Goal: Task Accomplishment & Management: Manage account settings

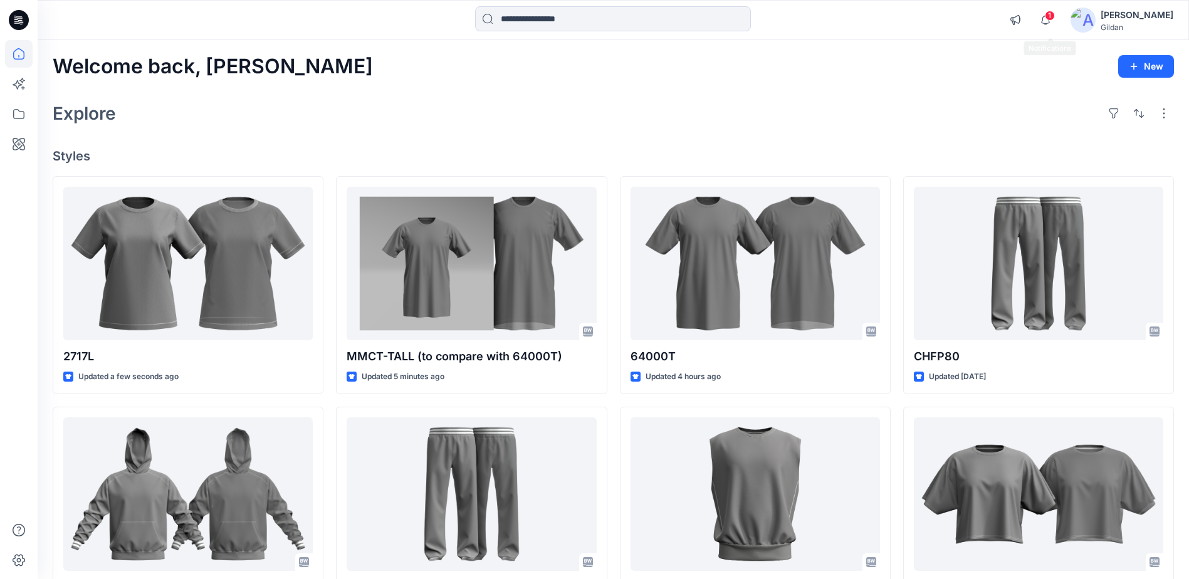
click at [1053, 20] on span "1" at bounding box center [1050, 16] width 10 height 10
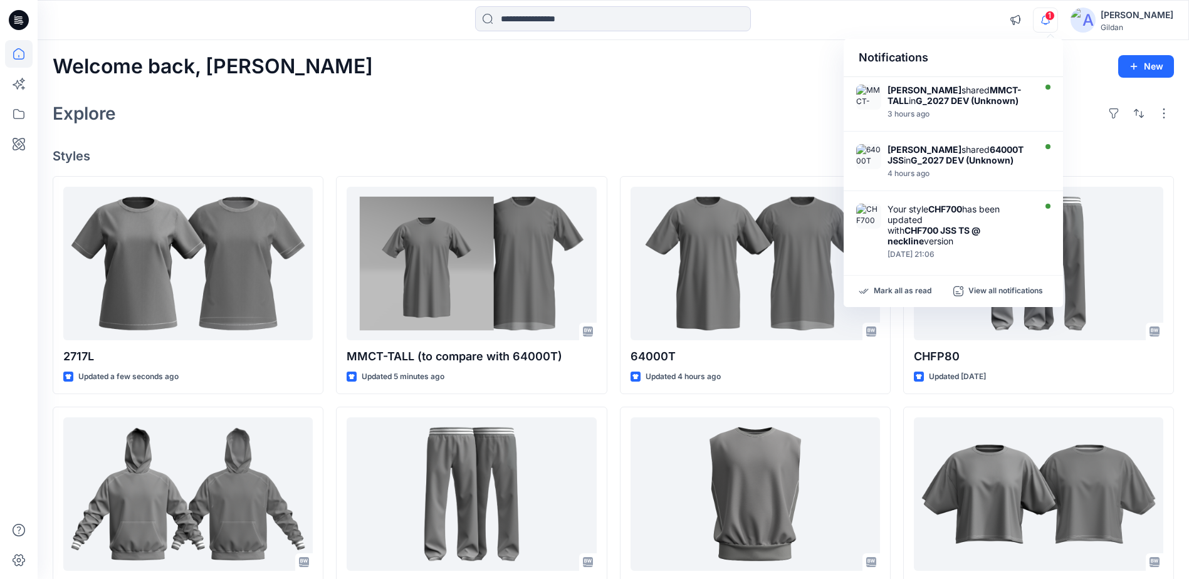
click at [1053, 20] on span "1" at bounding box center [1050, 16] width 10 height 10
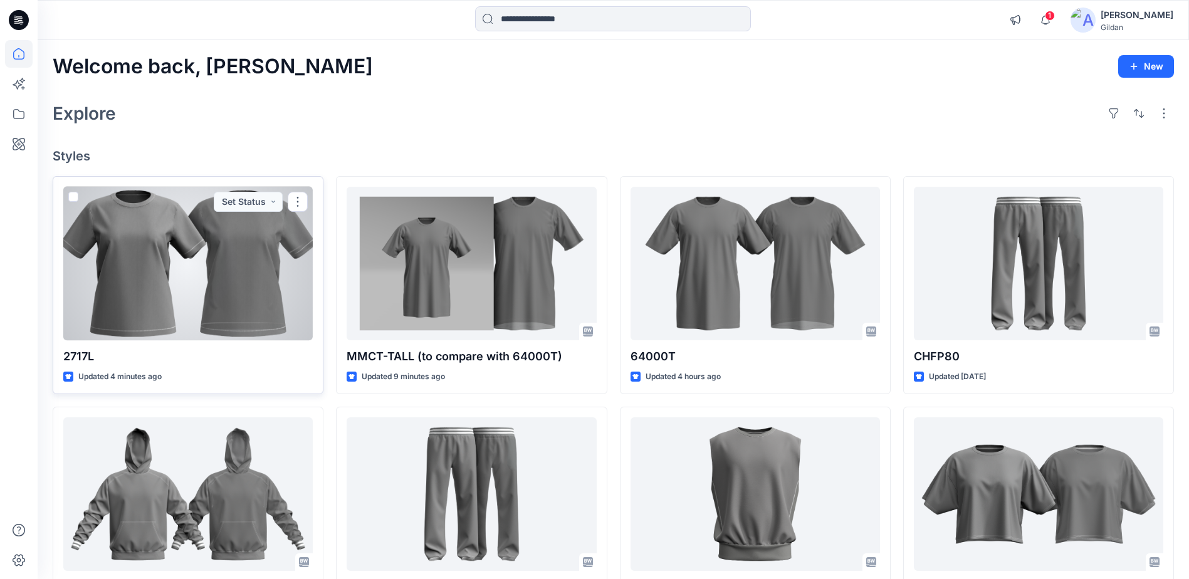
click at [195, 260] on div at bounding box center [188, 264] width 250 height 154
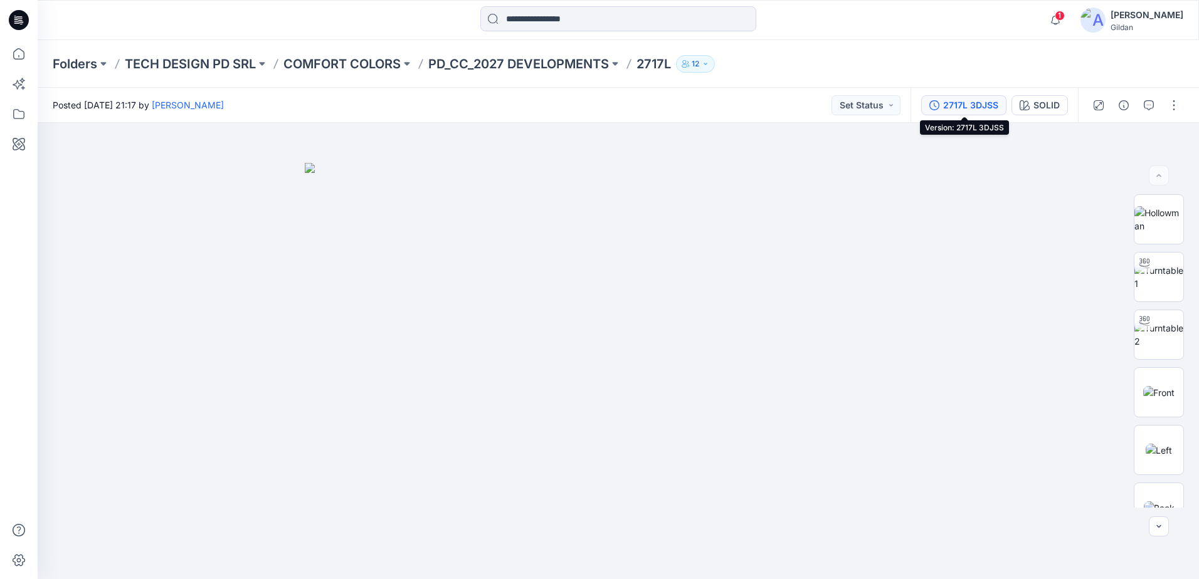
click at [975, 103] on div "2717L 3DJSS" at bounding box center [970, 105] width 55 height 14
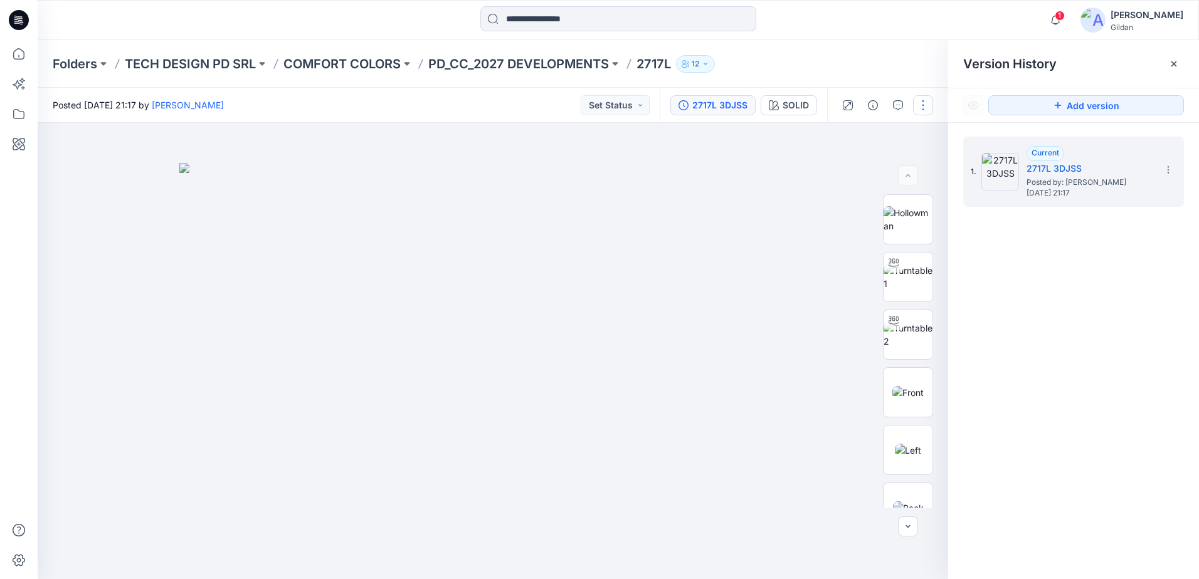
click at [925, 108] on button "button" at bounding box center [923, 105] width 20 height 20
click at [860, 171] on button "Edit" at bounding box center [869, 169] width 115 height 23
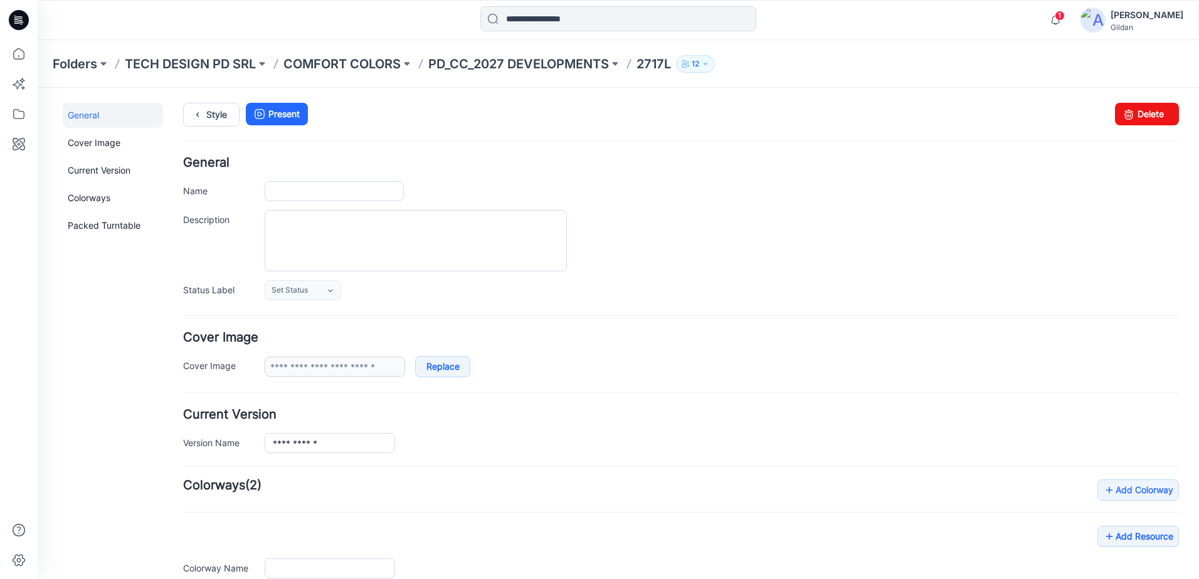
type input "*****"
type input "**********"
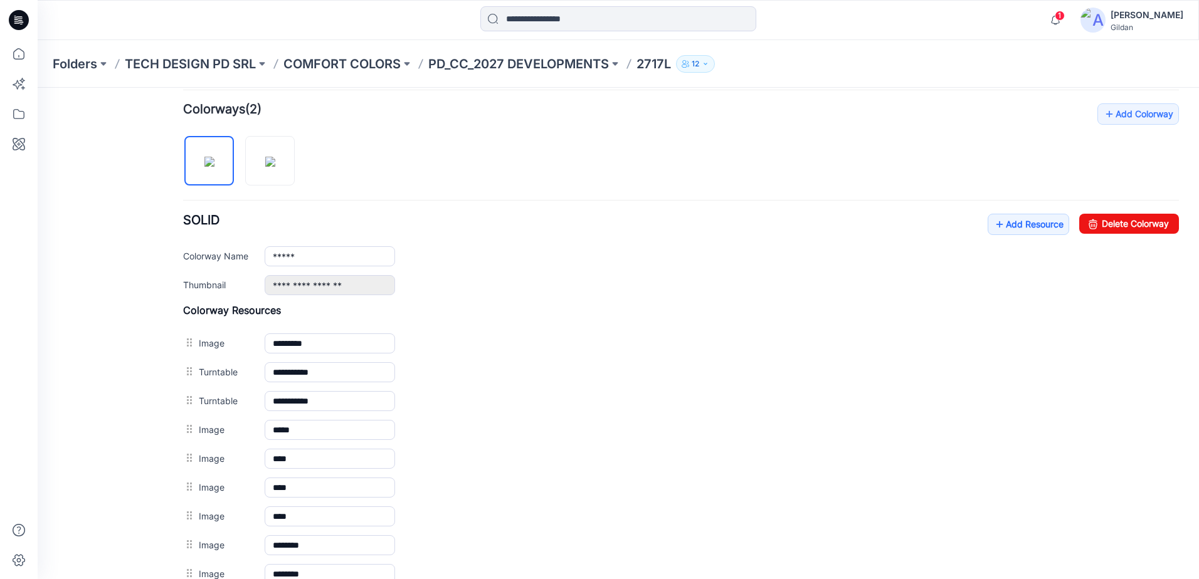
scroll to position [439, 0]
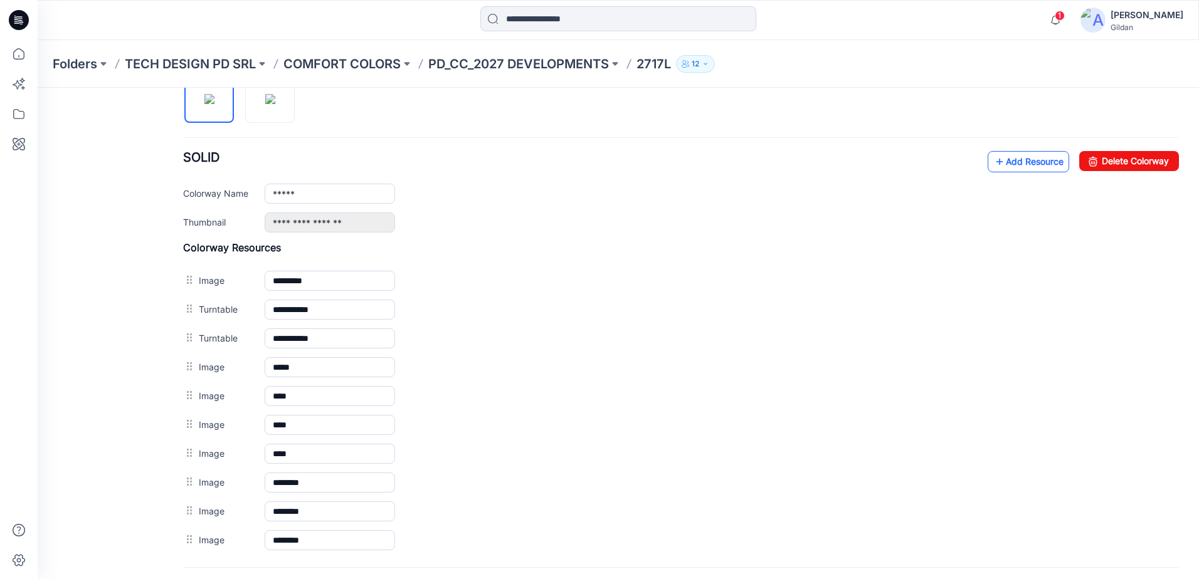
click at [1001, 160] on link "Add Resource" at bounding box center [1027, 161] width 81 height 21
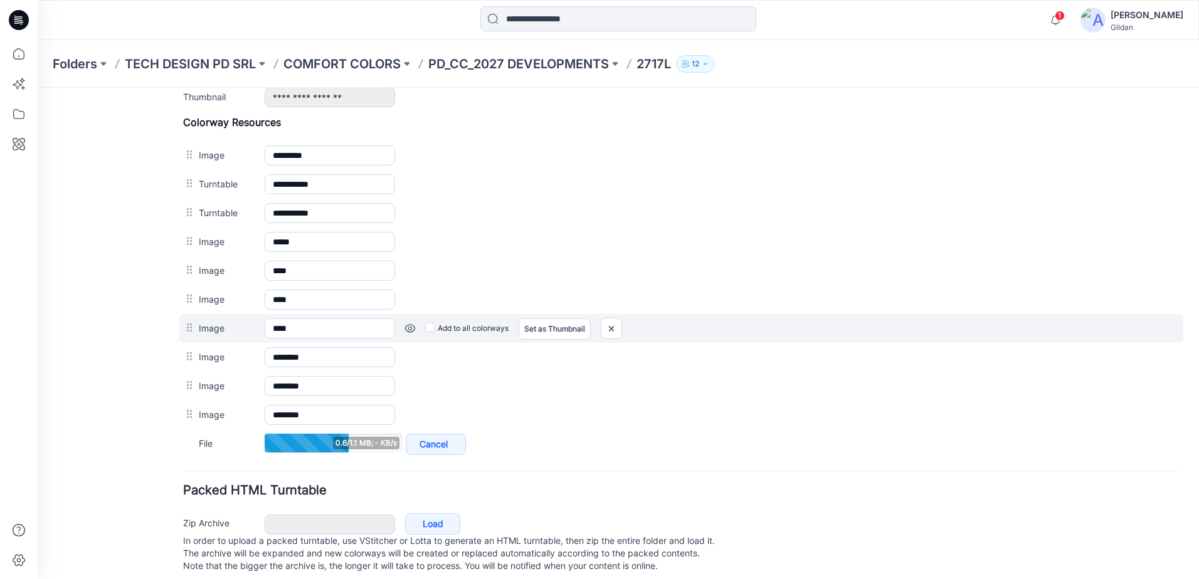
scroll to position [502, 0]
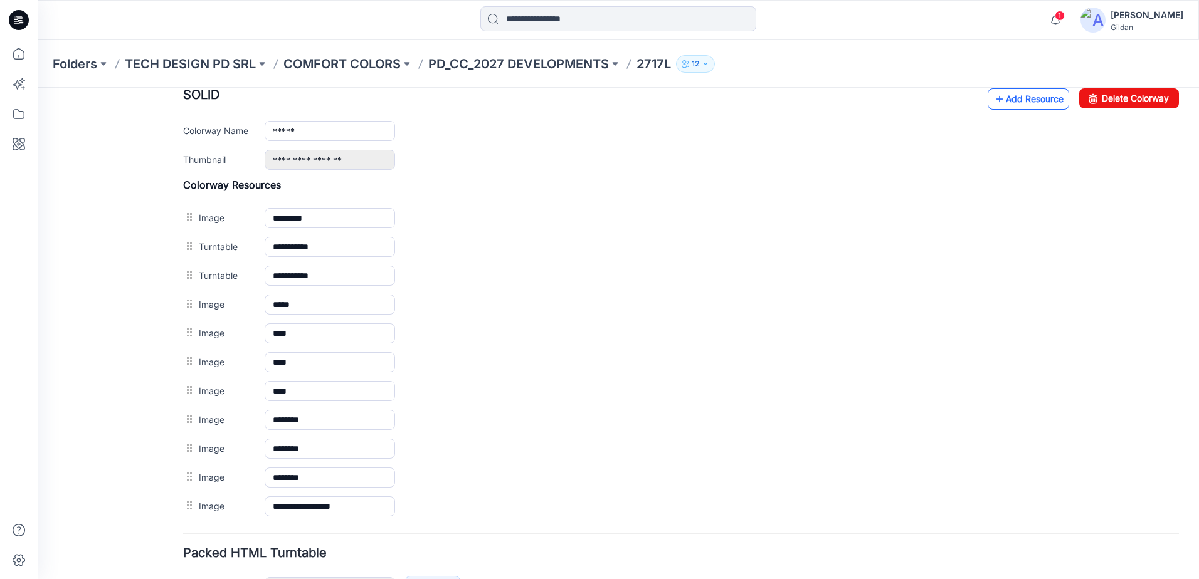
click at [1015, 105] on link "Add Resource" at bounding box center [1027, 98] width 81 height 21
click at [1007, 98] on link "Add Resource" at bounding box center [1027, 98] width 81 height 21
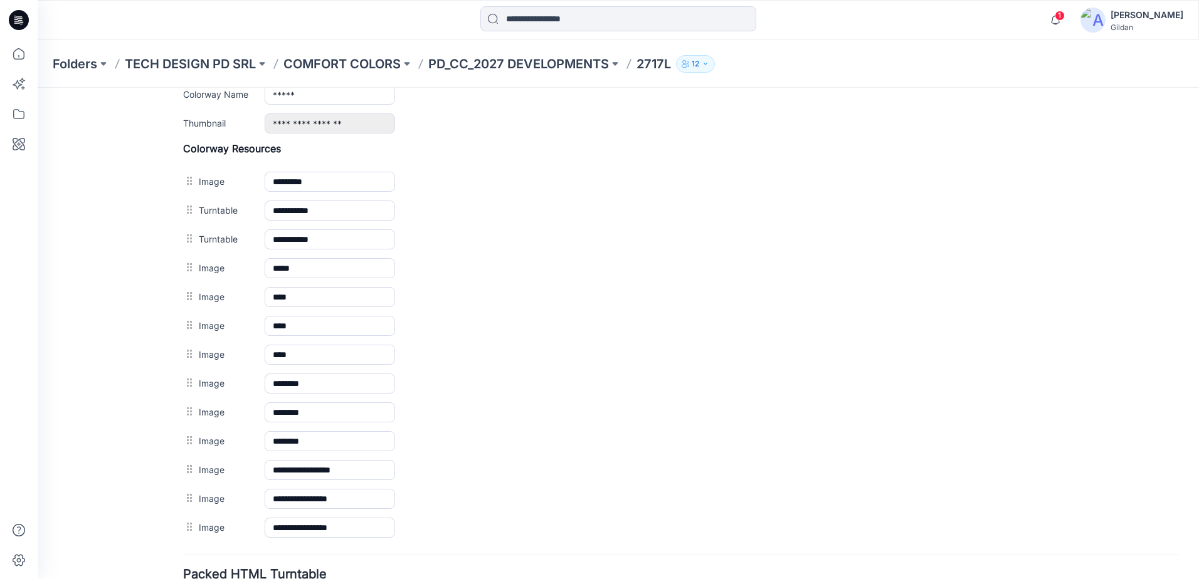
scroll to position [519, 0]
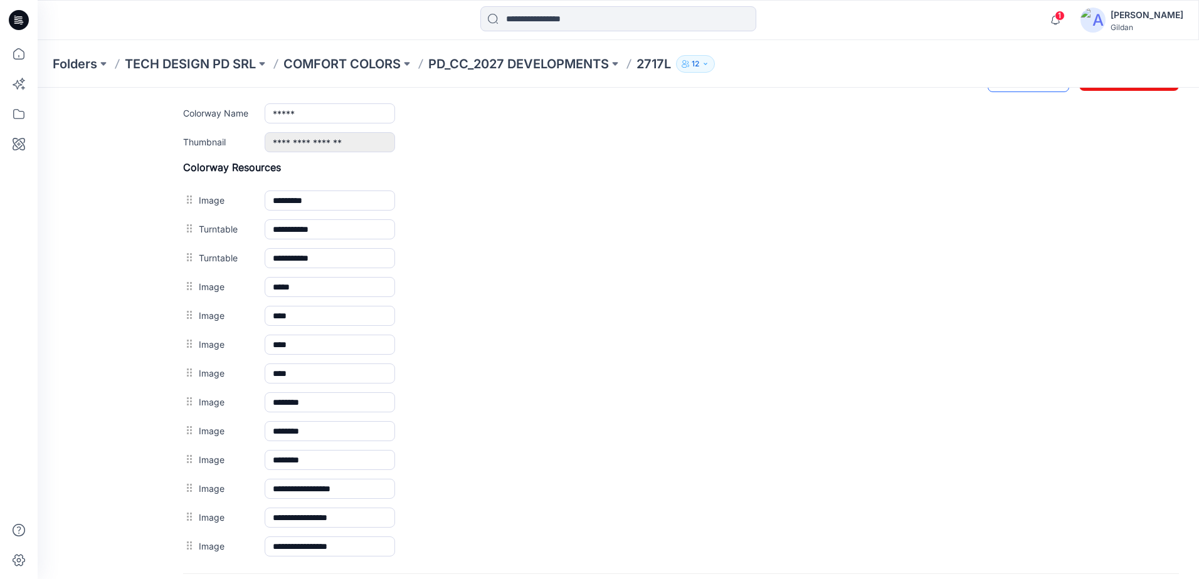
click at [1028, 88] on link "Add Resource" at bounding box center [1027, 81] width 81 height 21
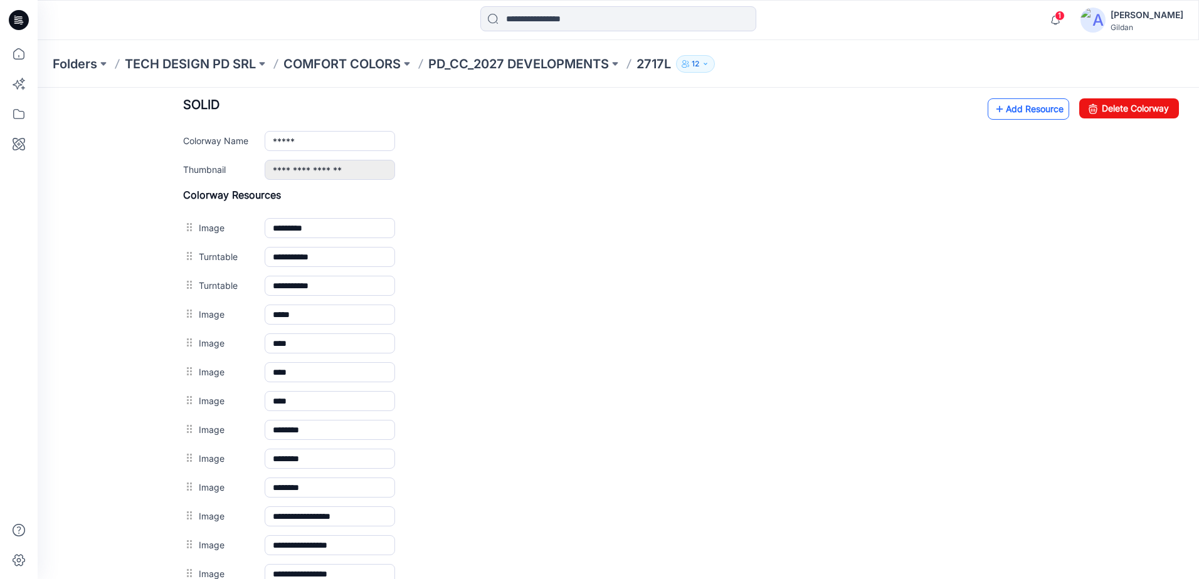
scroll to position [423, 0]
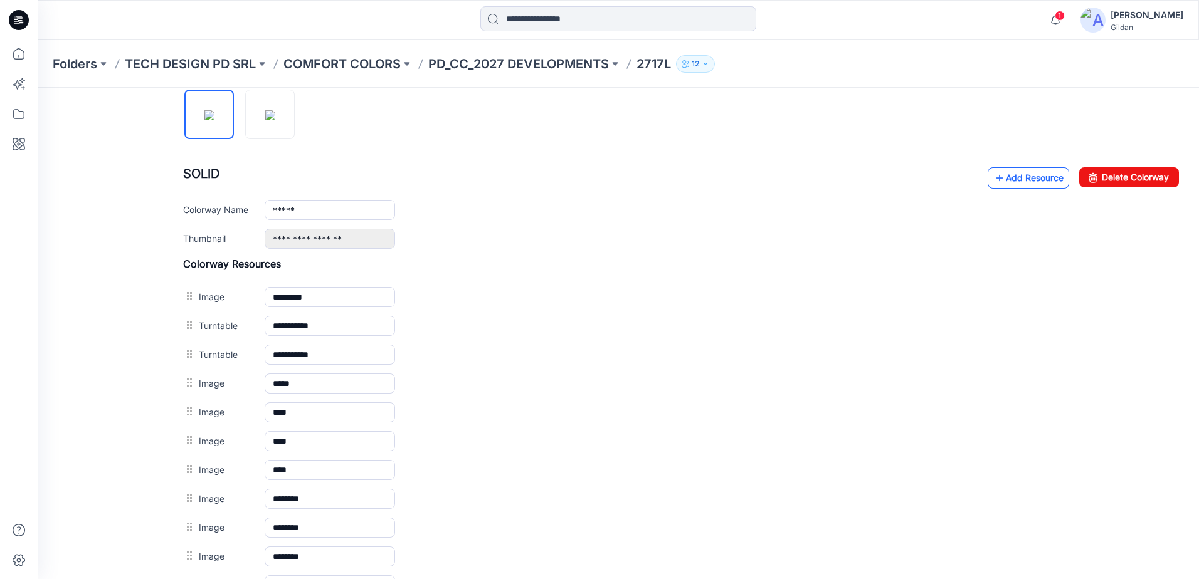
click at [1028, 172] on link "Add Resource" at bounding box center [1027, 177] width 81 height 21
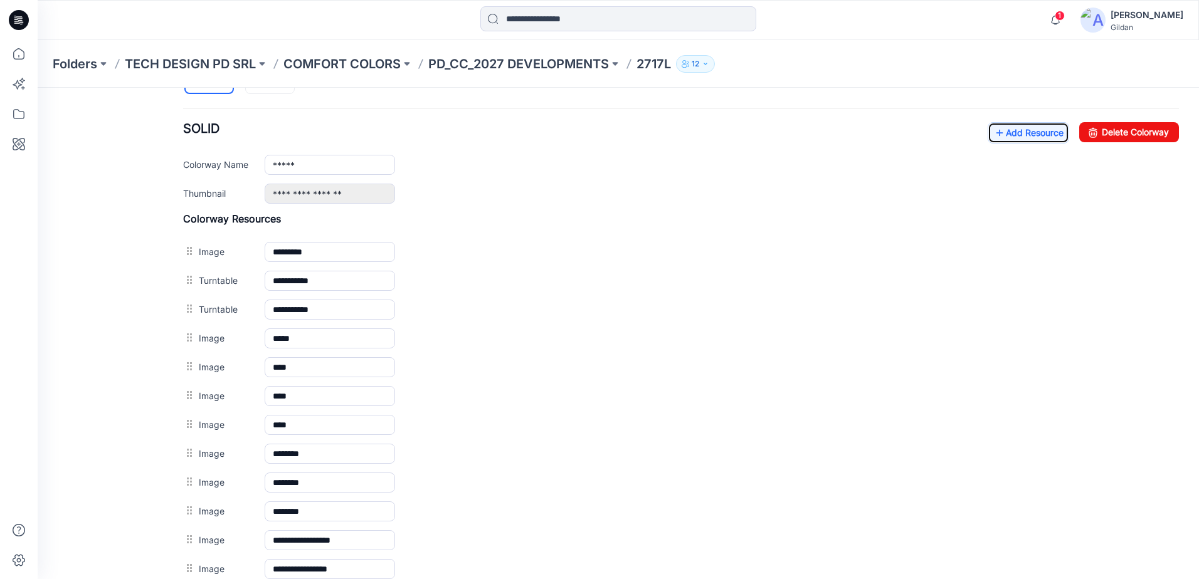
scroll to position [360, 0]
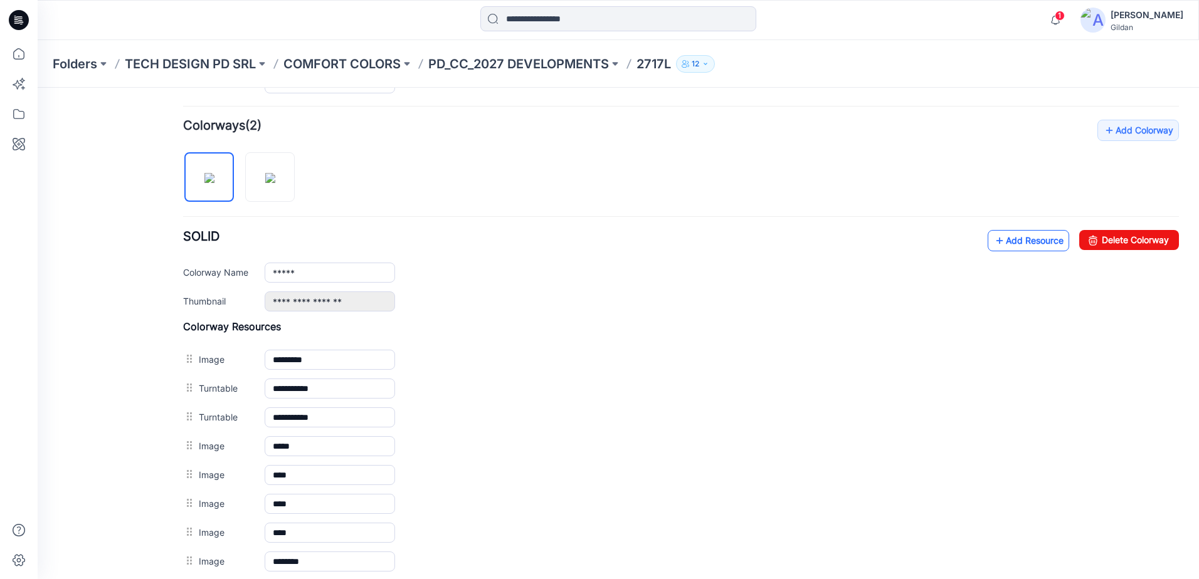
click at [1029, 234] on link "Add Resource" at bounding box center [1027, 240] width 81 height 21
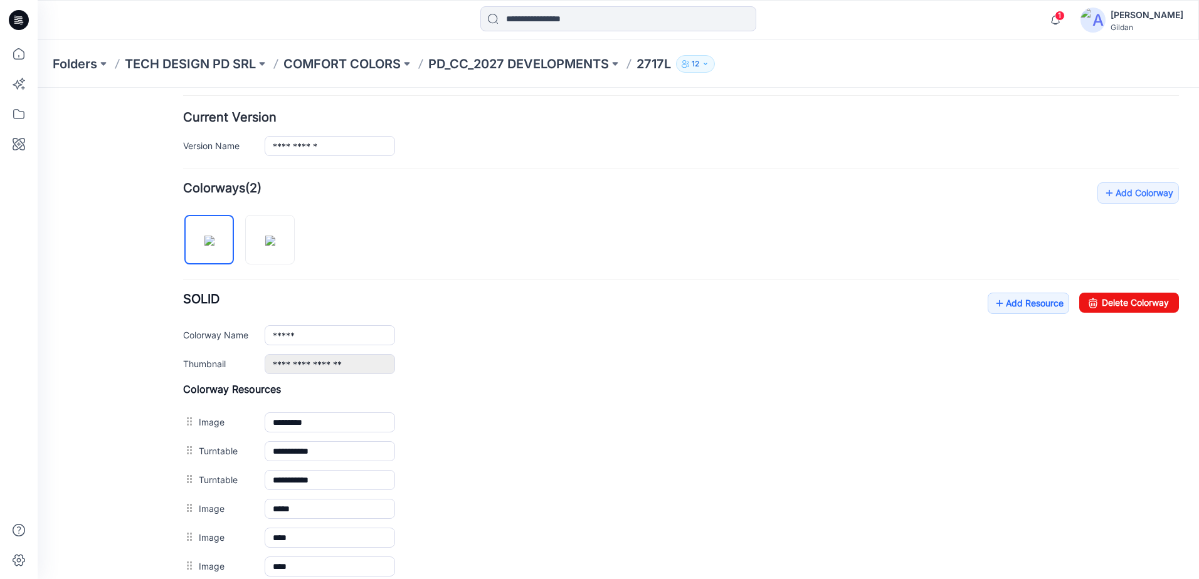
scroll to position [109, 0]
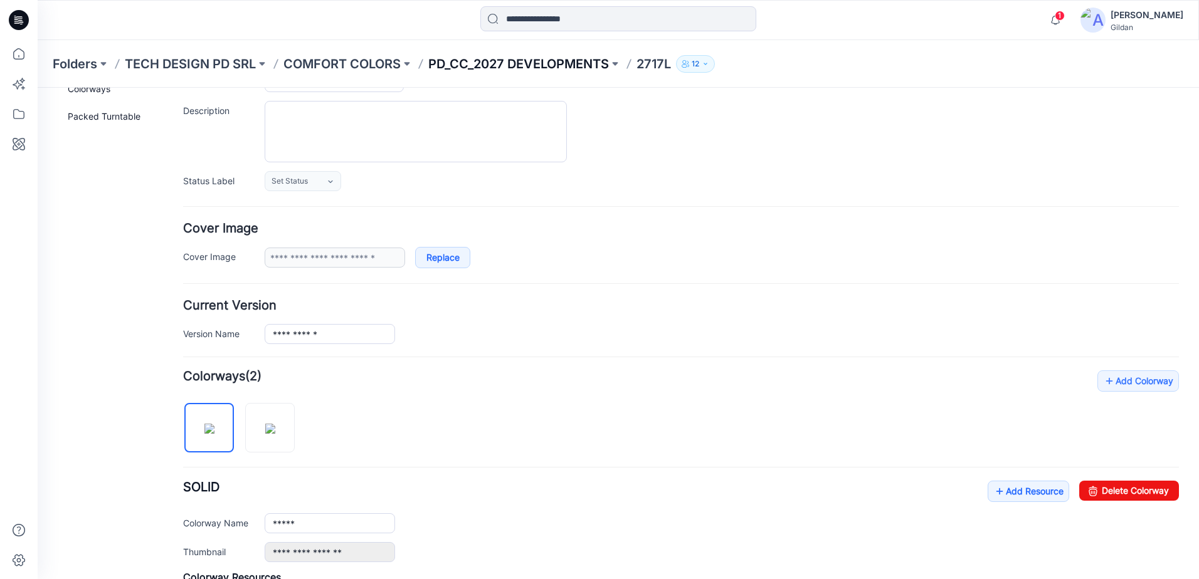
click at [547, 58] on p "PD_CC_2027 DEVELOPMENTS" at bounding box center [518, 64] width 181 height 18
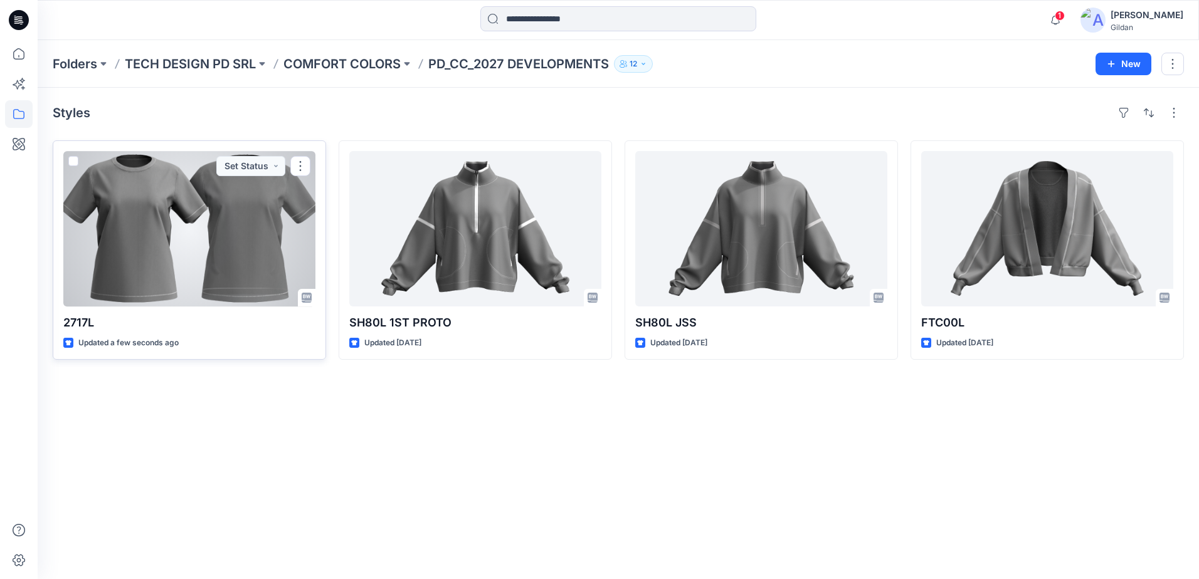
click at [232, 231] on div at bounding box center [189, 228] width 252 height 155
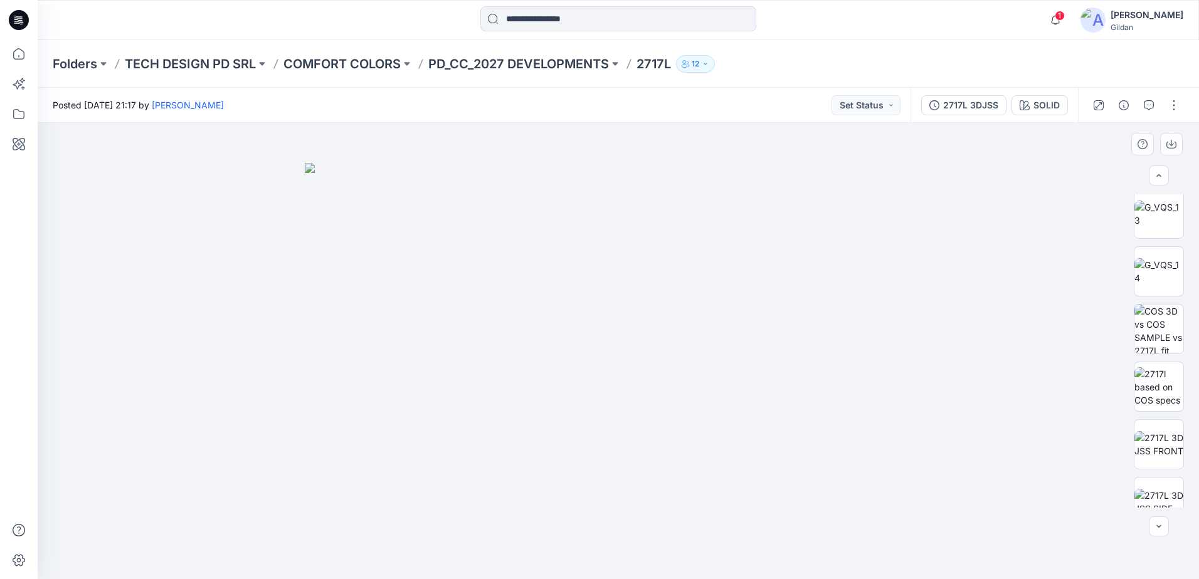
scroll to position [434, 0]
click at [1167, 106] on button "button" at bounding box center [1174, 105] width 20 height 20
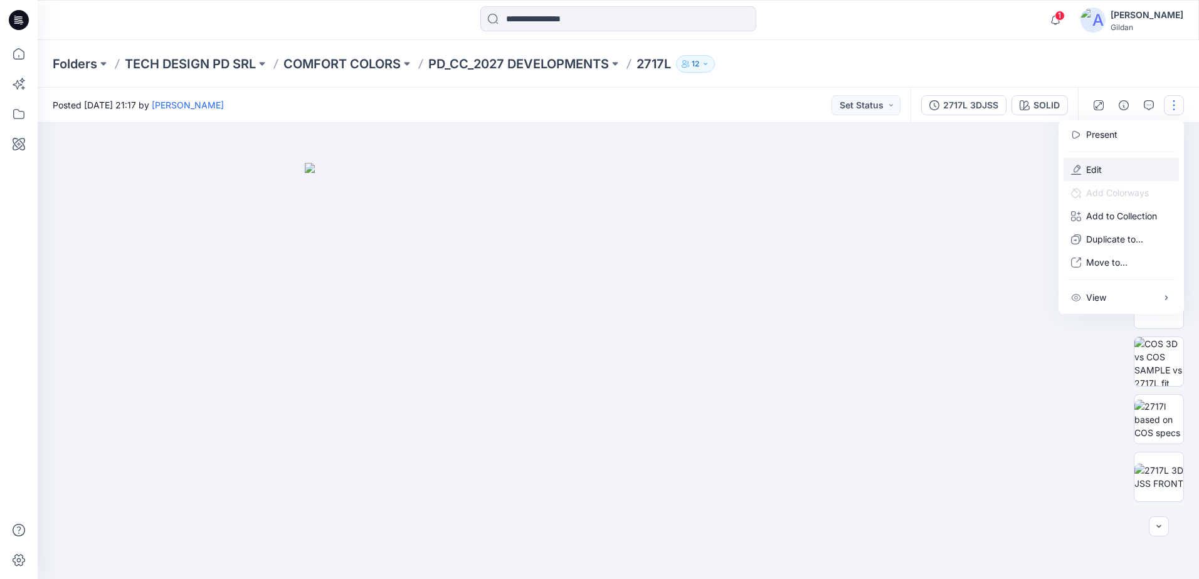
click at [1093, 166] on p "Edit" at bounding box center [1094, 169] width 16 height 13
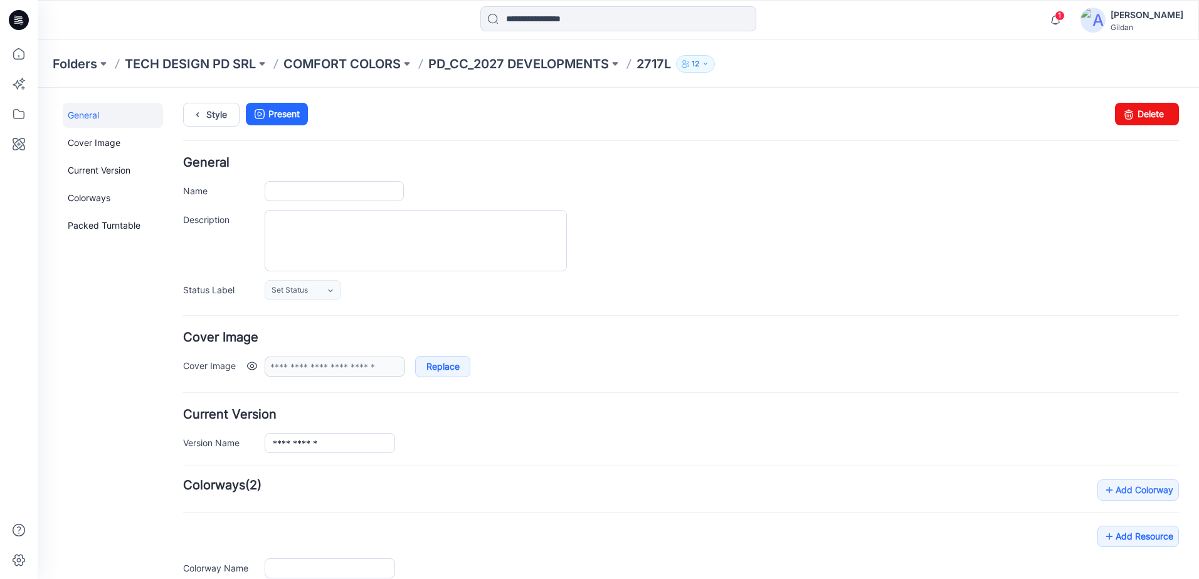
scroll to position [172, 0]
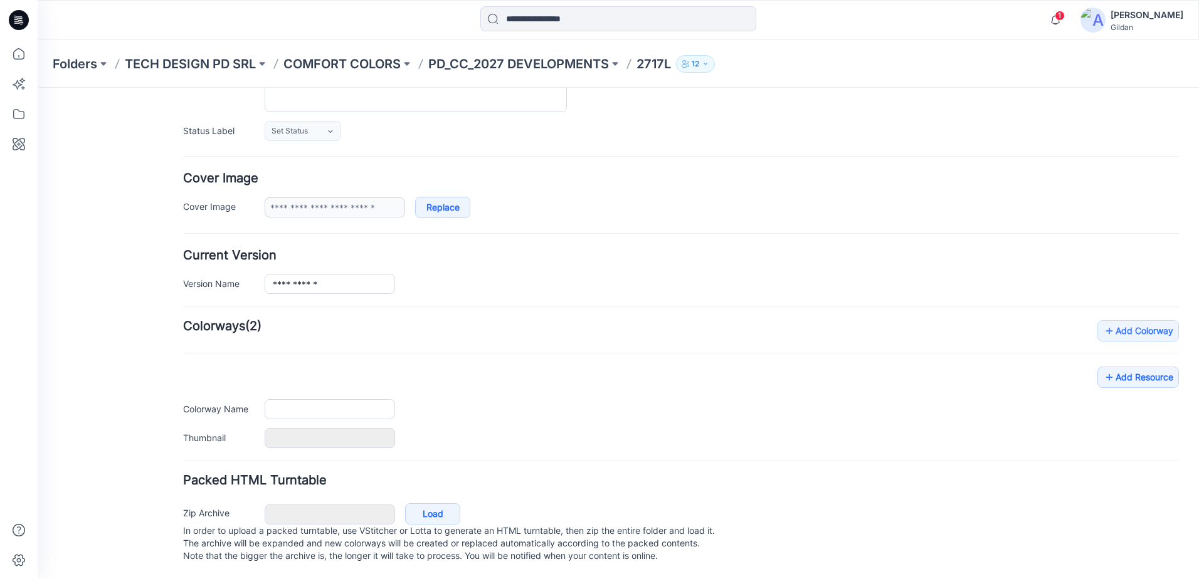
type input "*****"
type input "**********"
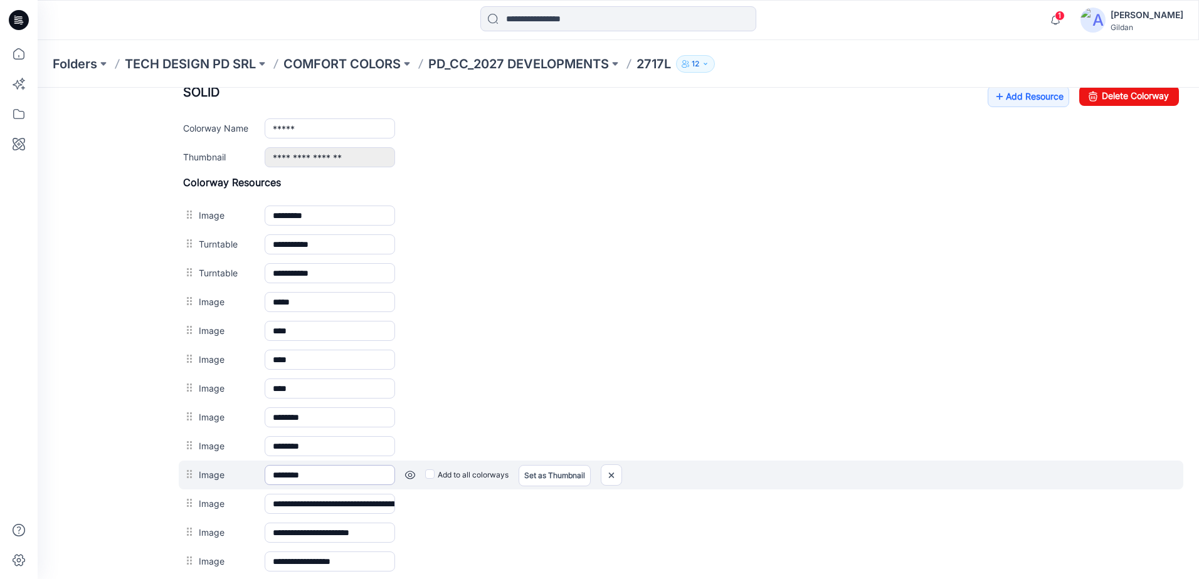
scroll to position [485, 0]
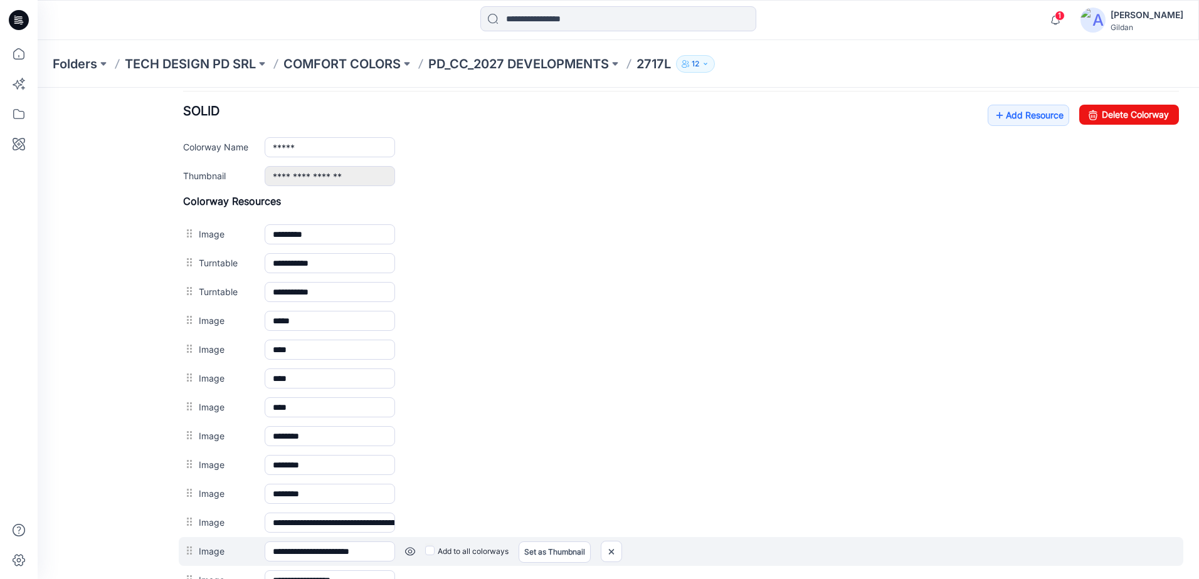
click at [189, 550] on div at bounding box center [191, 551] width 16 height 19
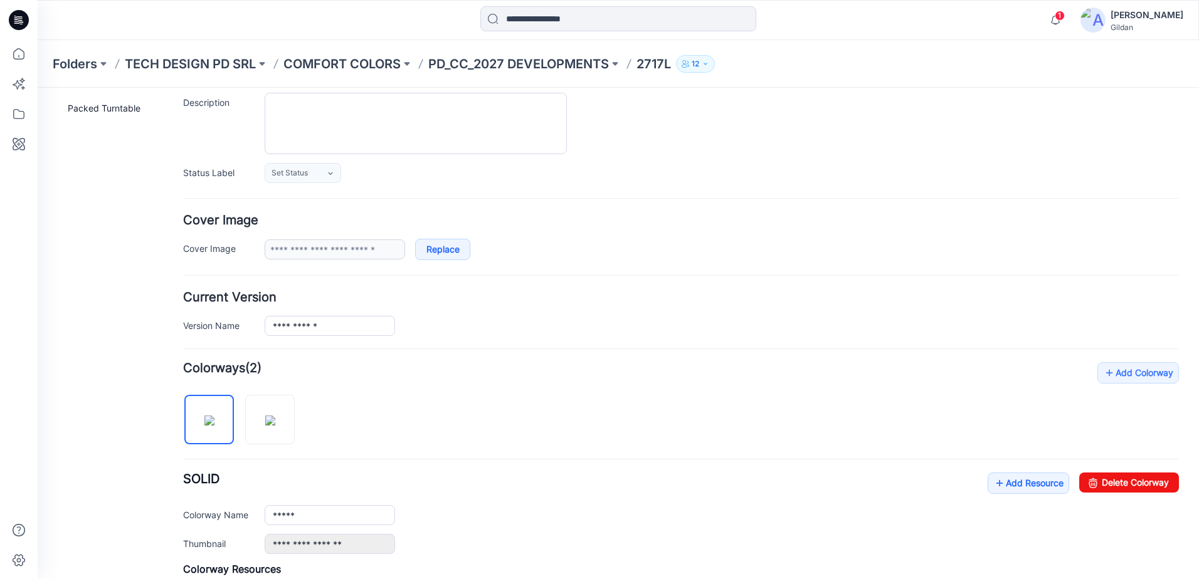
scroll to position [104, 0]
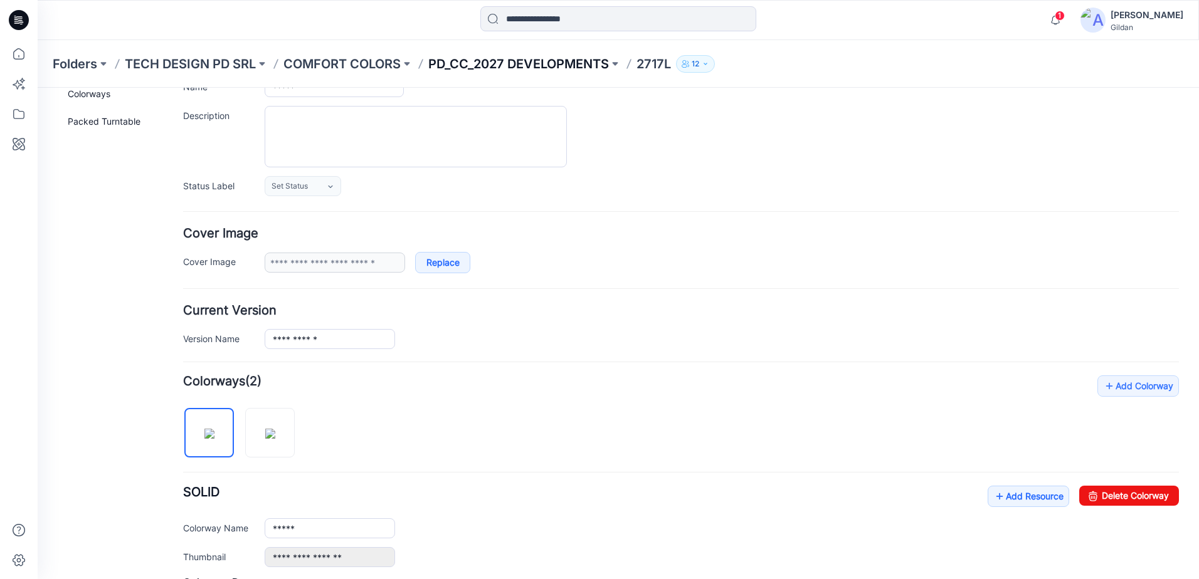
click at [580, 71] on p "PD_CC_2027 DEVELOPMENTS" at bounding box center [518, 64] width 181 height 18
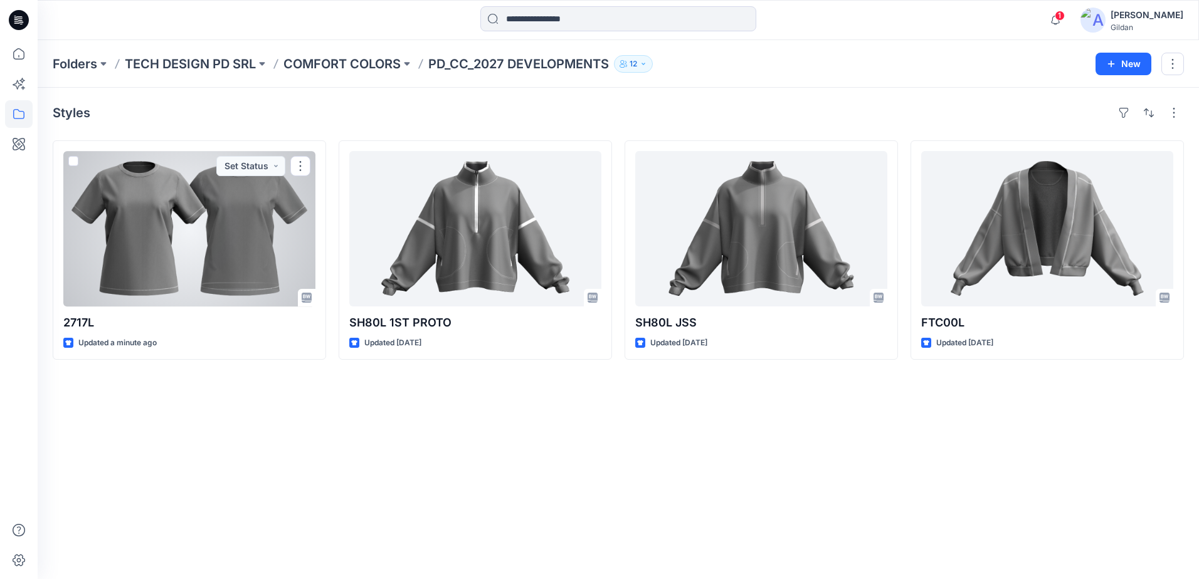
click at [208, 259] on div at bounding box center [189, 228] width 252 height 155
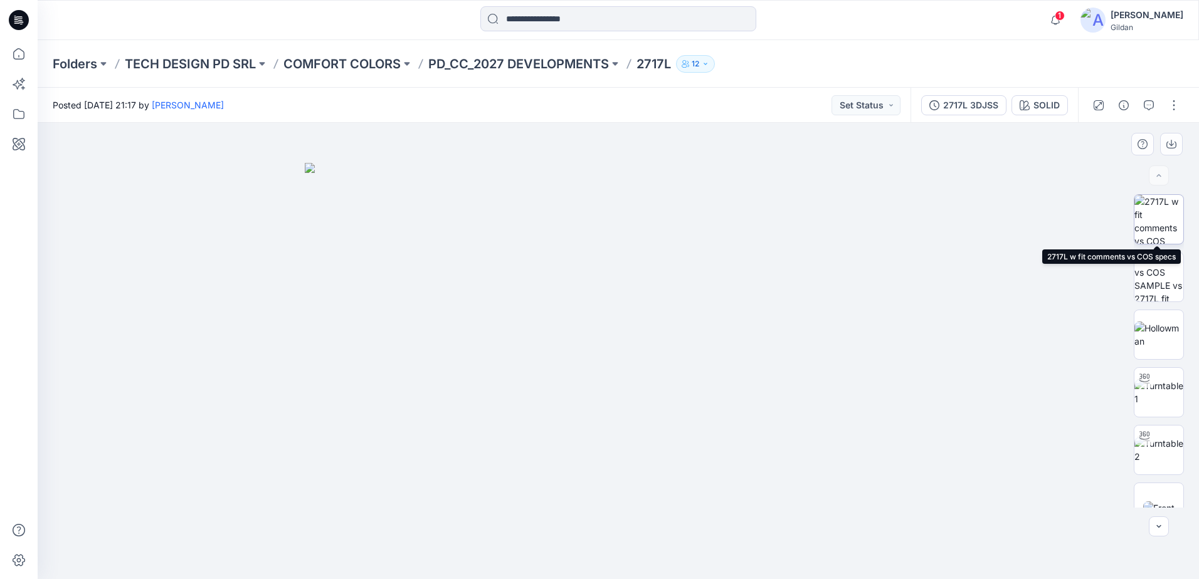
click at [1160, 219] on img at bounding box center [1158, 219] width 49 height 49
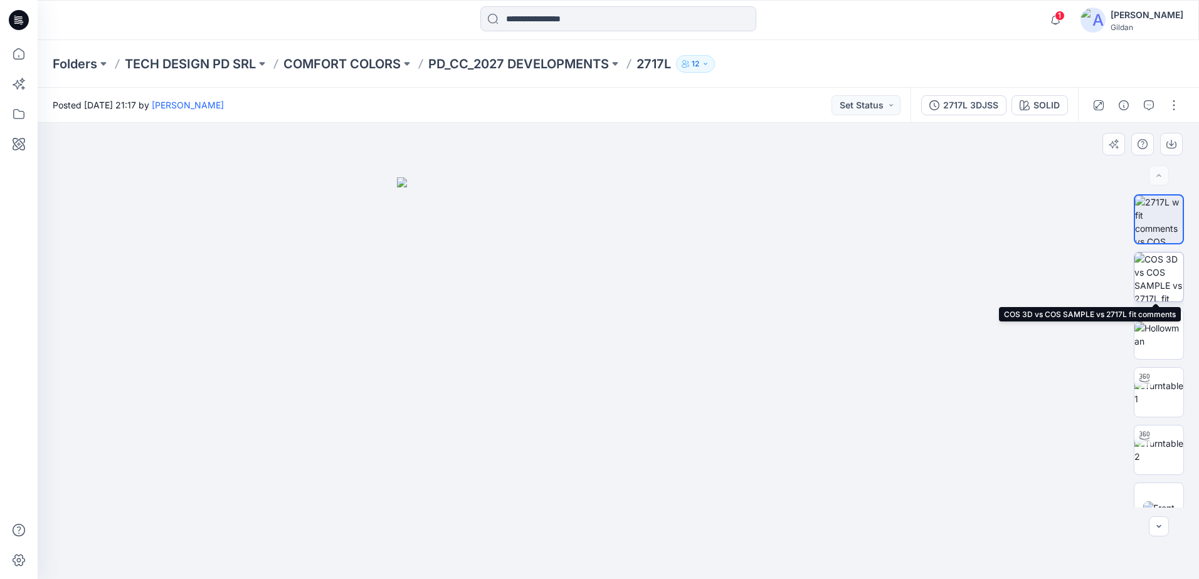
click at [1164, 281] on img at bounding box center [1158, 277] width 49 height 49
